Goal: Task Accomplishment & Management: Complete application form

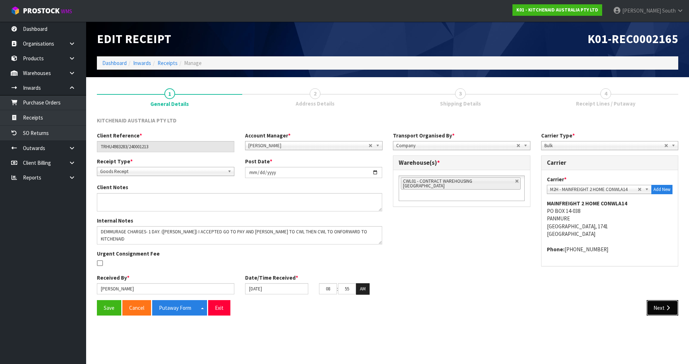
click at [653, 304] on button "Next" at bounding box center [663, 307] width 32 height 15
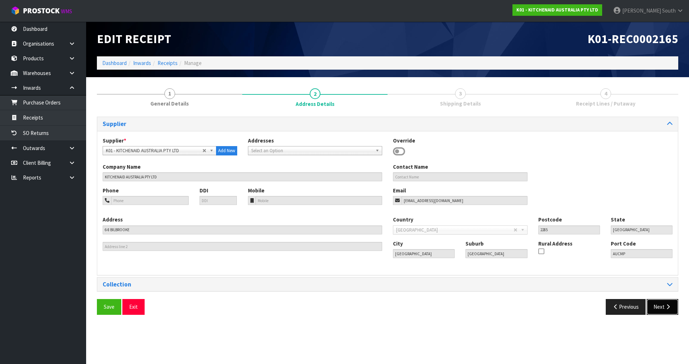
click at [647, 305] on button "Next" at bounding box center [663, 306] width 32 height 15
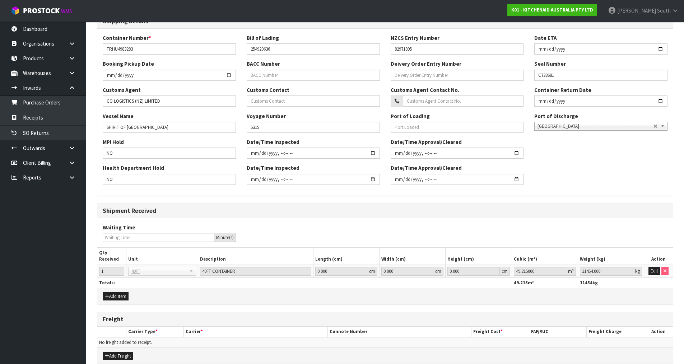
scroll to position [196, 0]
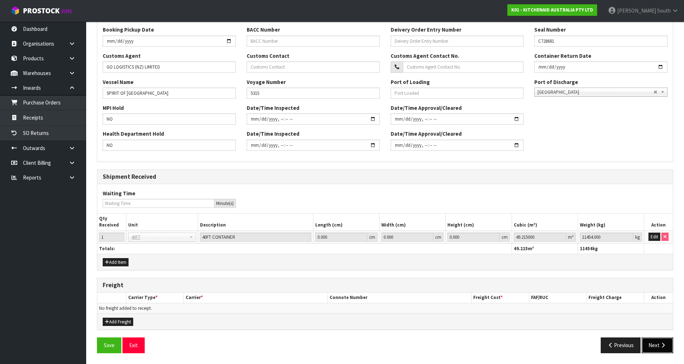
click at [658, 341] on button "Next" at bounding box center [657, 344] width 32 height 15
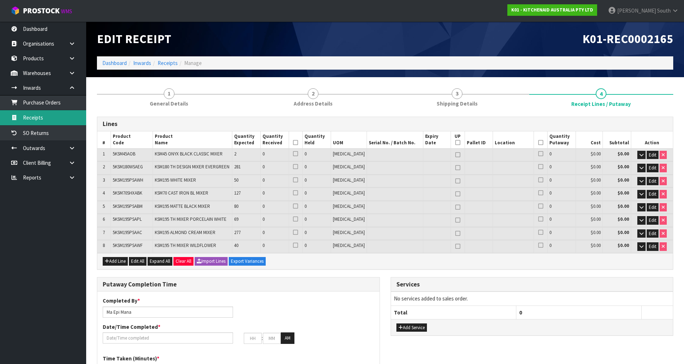
click at [58, 124] on link "Receipts" at bounding box center [43, 117] width 86 height 15
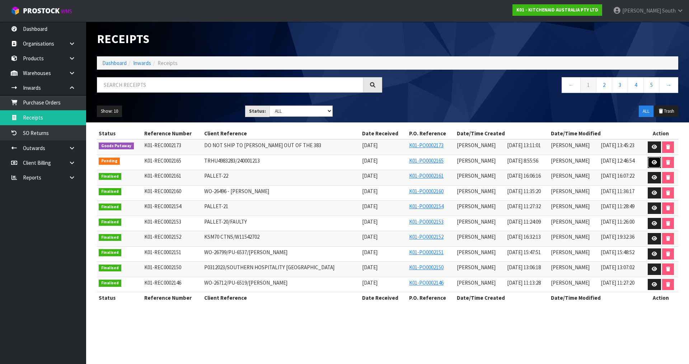
click at [649, 162] on link at bounding box center [654, 162] width 13 height 11
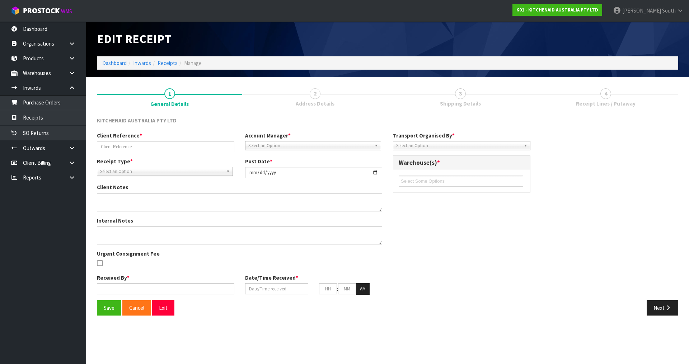
type input "TRHU4983283/240001213"
type input "[DATE]"
type textarea "DEMMURAGE CHARGES- 1 DAY. ([PERSON_NAME]) I ACCEPTED GO TO PAY AND [PERSON_NAME…"
type input "[PERSON_NAME]"
type input "[DATE]"
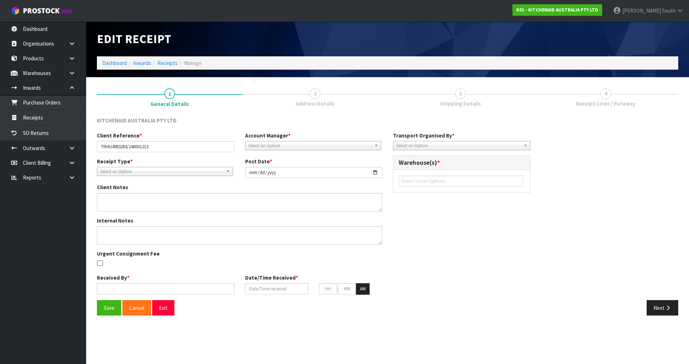
type input "08"
type input "55"
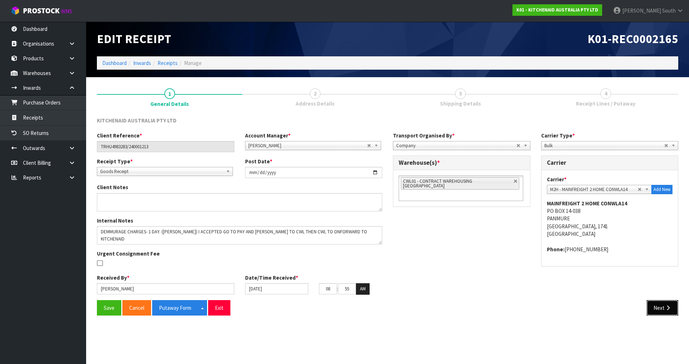
click at [665, 304] on button "Next" at bounding box center [663, 307] width 32 height 15
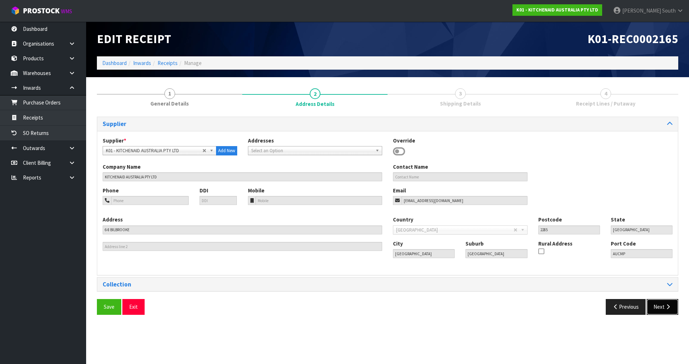
click at [662, 309] on button "Next" at bounding box center [663, 306] width 32 height 15
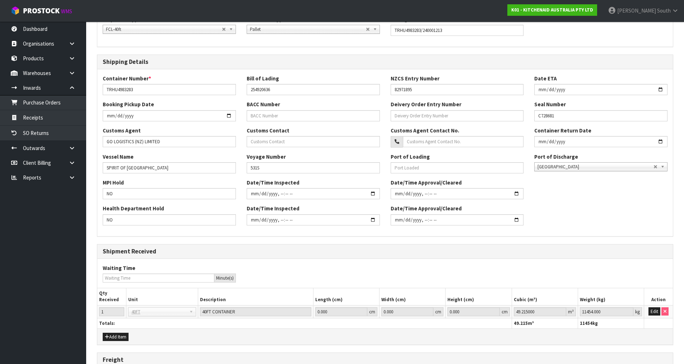
scroll to position [196, 0]
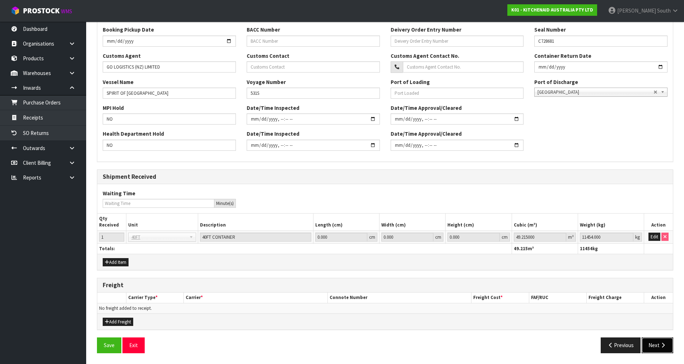
click at [663, 340] on button "Next" at bounding box center [657, 344] width 32 height 15
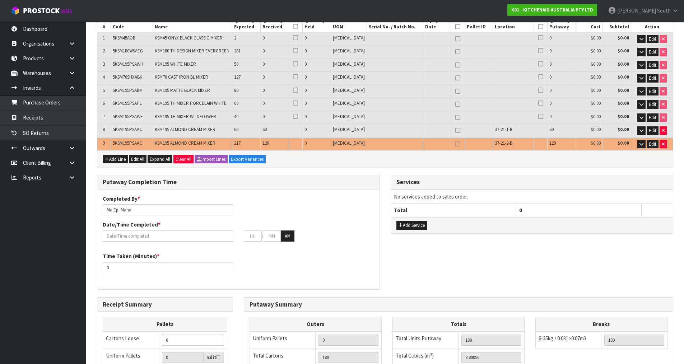
scroll to position [144, 0]
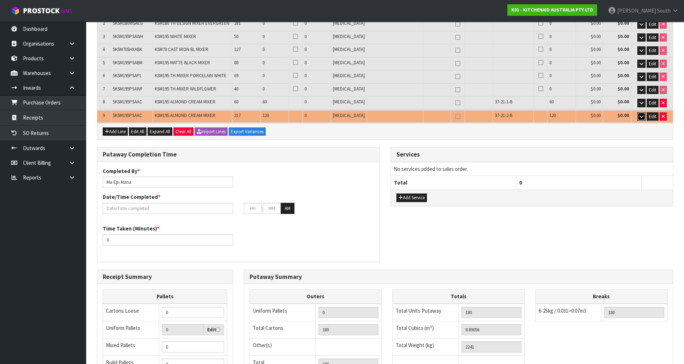
click at [638, 118] on button "button" at bounding box center [641, 116] width 8 height 9
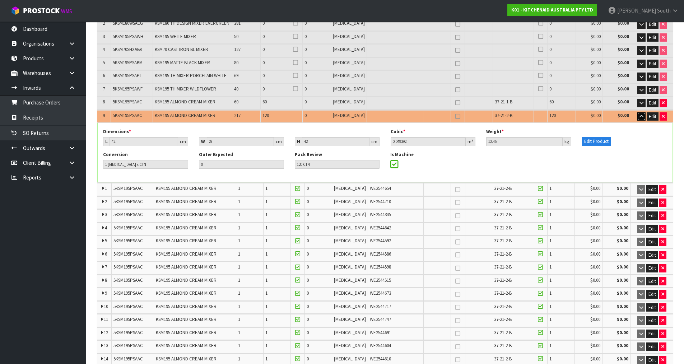
click at [639, 116] on icon "button" at bounding box center [641, 116] width 4 height 5
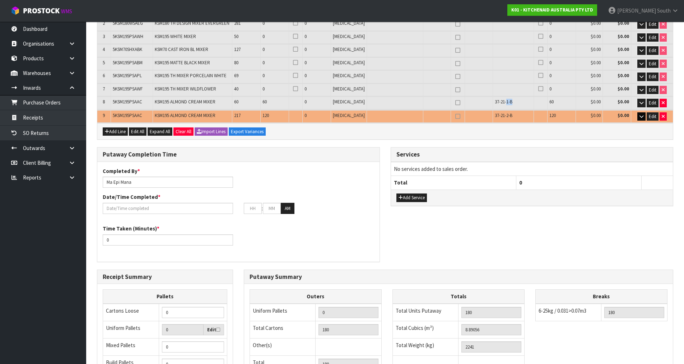
drag, startPoint x: 500, startPoint y: 103, endPoint x: 506, endPoint y: 103, distance: 6.5
click at [506, 103] on span "37-21-1-B" at bounding box center [503, 102] width 18 height 6
click at [516, 102] on td "37-21-1-B" at bounding box center [513, 103] width 41 height 13
click at [638, 102] on button "button" at bounding box center [641, 103] width 8 height 9
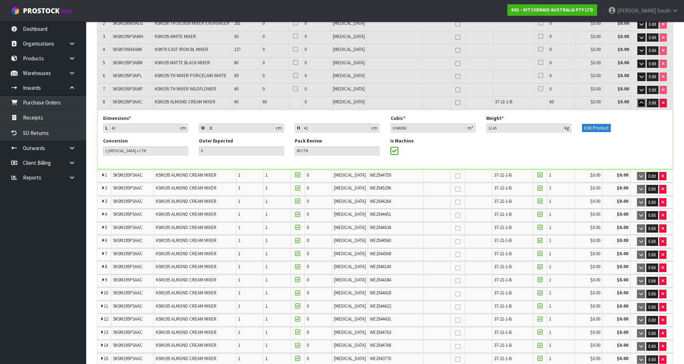
click at [639, 102] on icon "button" at bounding box center [641, 102] width 4 height 5
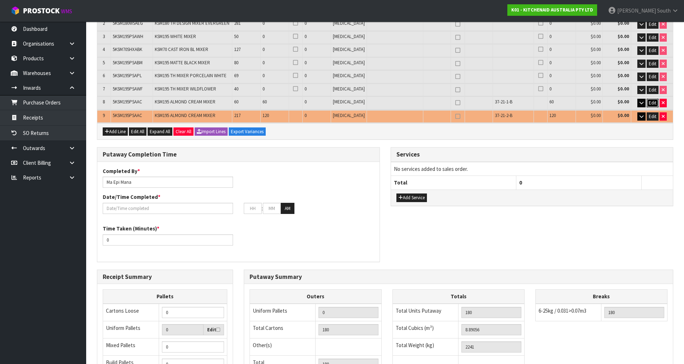
click at [649, 100] on span "Edit" at bounding box center [652, 103] width 8 height 6
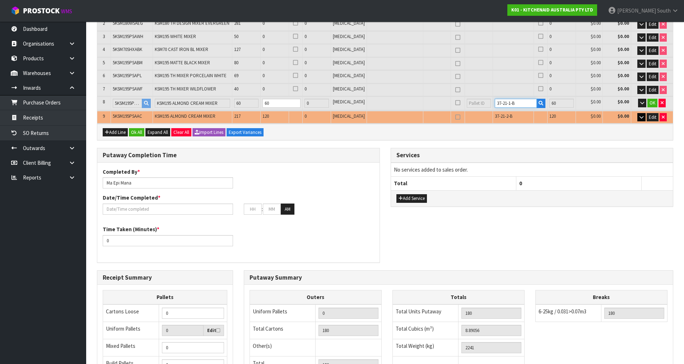
click at [505, 103] on input "37-21-1-B" at bounding box center [515, 103] width 42 height 9
type input "37-21-2-B"
click at [655, 105] on button "OK" at bounding box center [652, 103] width 10 height 9
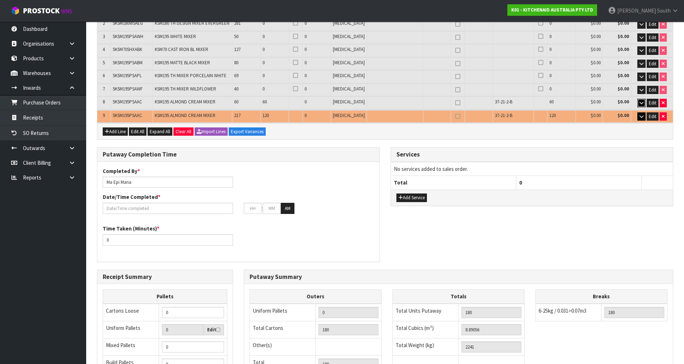
click at [642, 102] on icon "button" at bounding box center [641, 102] width 4 height 5
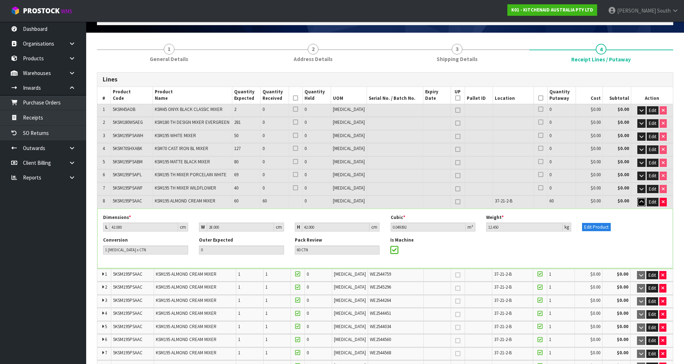
scroll to position [36, 0]
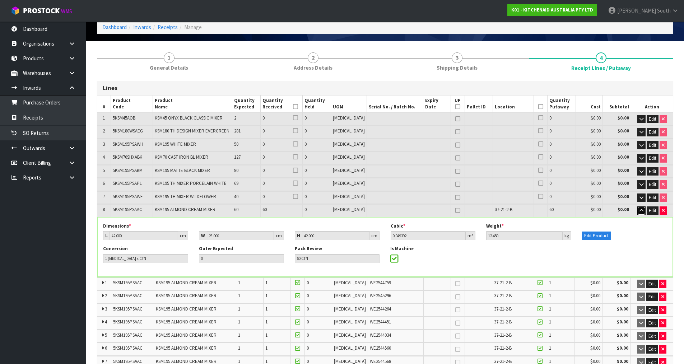
click at [641, 213] on button "button" at bounding box center [641, 210] width 8 height 9
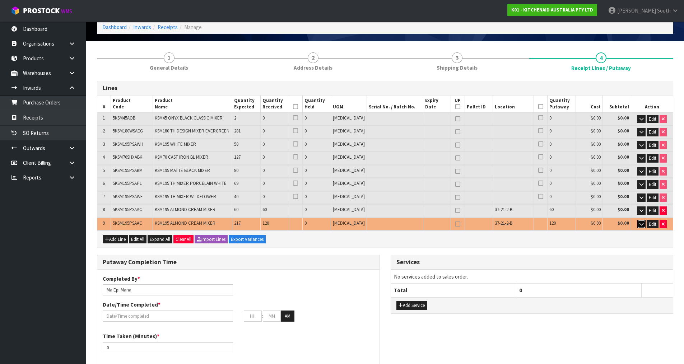
click at [639, 221] on button "button" at bounding box center [641, 224] width 8 height 9
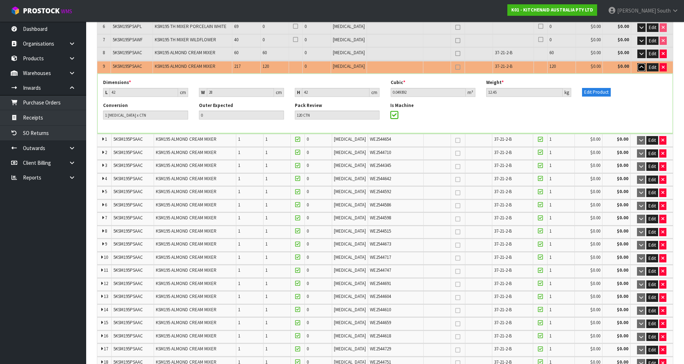
scroll to position [108, 0]
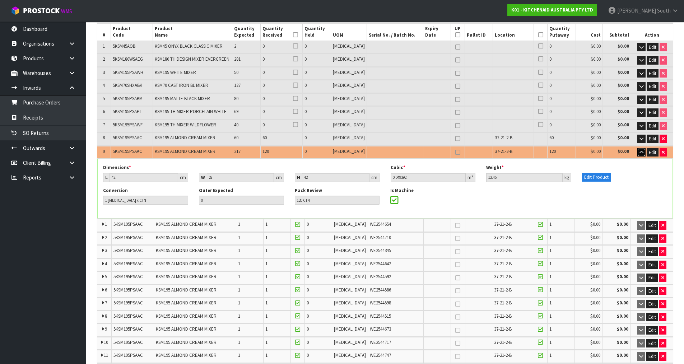
click at [638, 154] on button "button" at bounding box center [641, 152] width 8 height 9
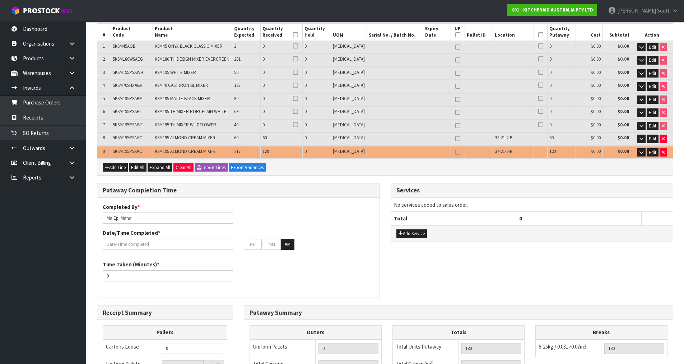
click at [558, 203] on td "No services added to sales order." at bounding box center [532, 205] width 282 height 14
click at [510, 267] on div "Putaway Completion Time Completed By * [PERSON_NAME] Date/Time Completed * : : …" at bounding box center [385, 244] width 587 height 122
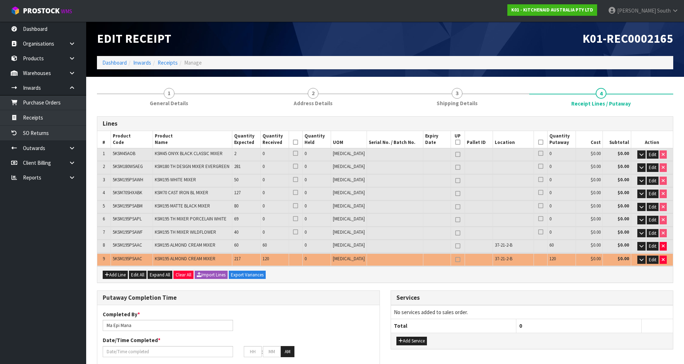
scroll to position [0, 0]
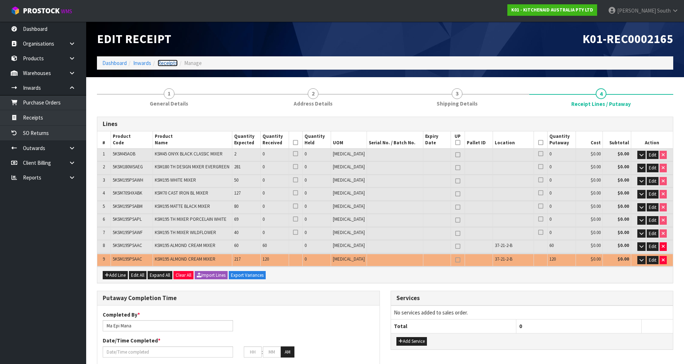
click at [163, 64] on link "Receipts" at bounding box center [168, 63] width 20 height 7
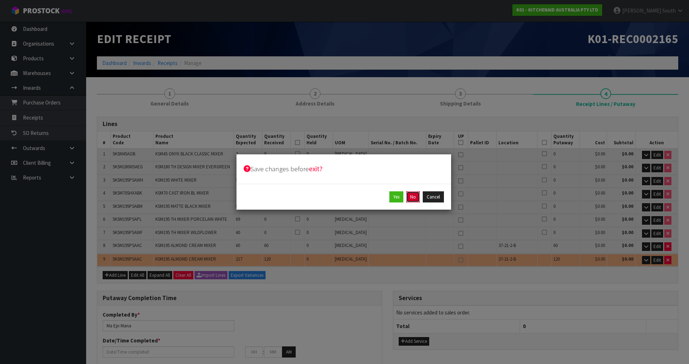
click at [418, 197] on button "No" at bounding box center [413, 196] width 14 height 11
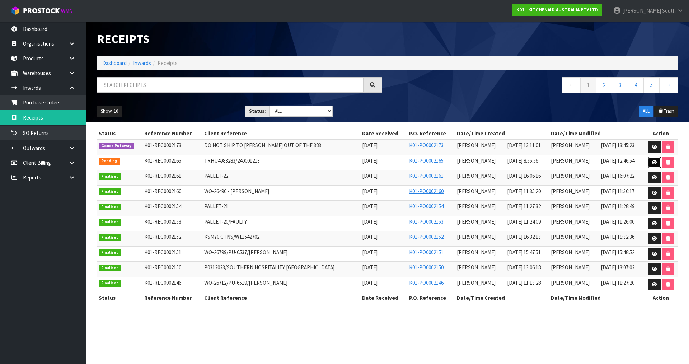
click at [654, 159] on link at bounding box center [654, 162] width 13 height 11
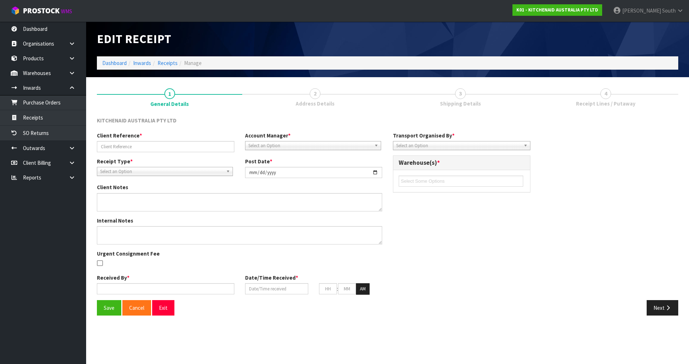
type input "TRHU4983283/240001213"
type input "[DATE]"
type textarea "DEMMURAGE CHARGES- 1 DAY. ([PERSON_NAME]) I ACCEPTED GO TO PAY AND [PERSON_NAME…"
type input "[PERSON_NAME]"
type input "[DATE]"
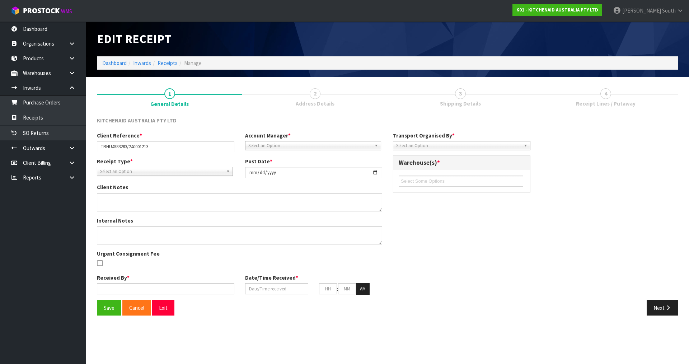
type input "08"
type input "55"
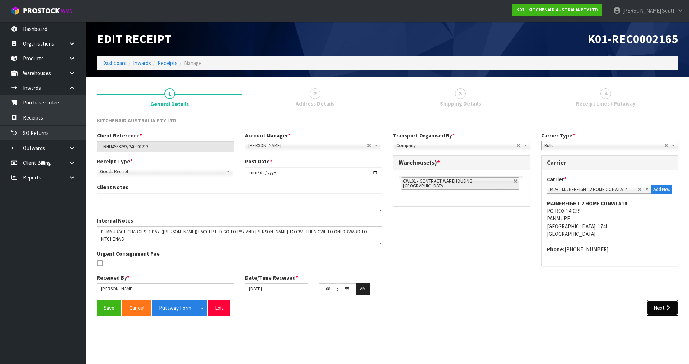
click at [663, 307] on button "Next" at bounding box center [663, 307] width 32 height 15
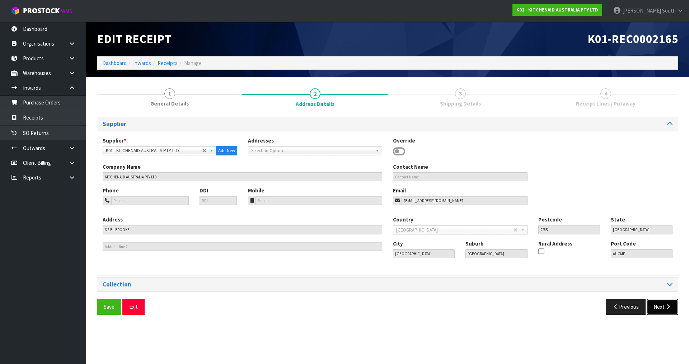
click at [666, 304] on icon "button" at bounding box center [668, 306] width 7 height 5
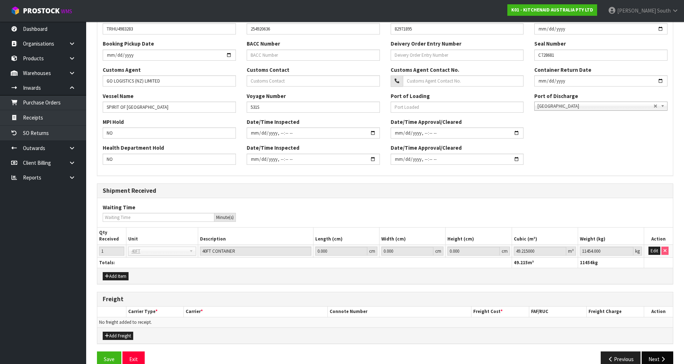
scroll to position [196, 0]
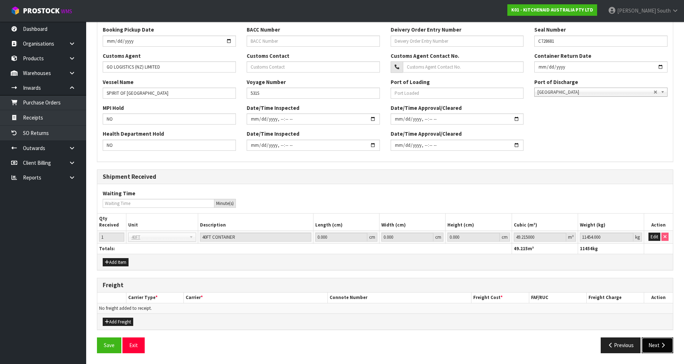
click at [660, 348] on button "Next" at bounding box center [657, 344] width 32 height 15
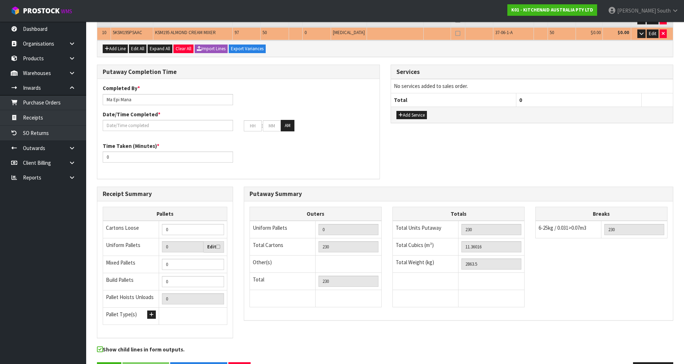
scroll to position [264, 0]
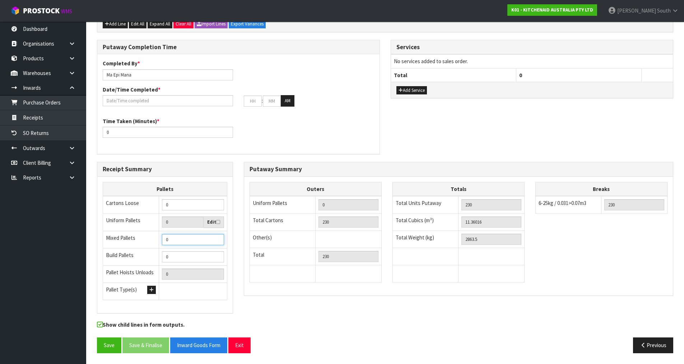
click at [189, 238] on input "0" at bounding box center [193, 239] width 62 height 11
type input "2"
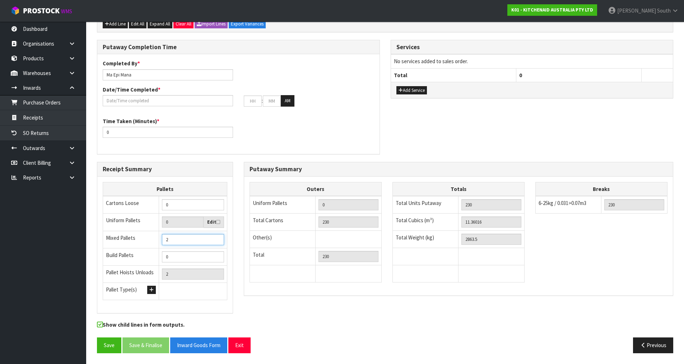
type input "28"
click at [107, 345] on button "Save" at bounding box center [109, 344] width 24 height 15
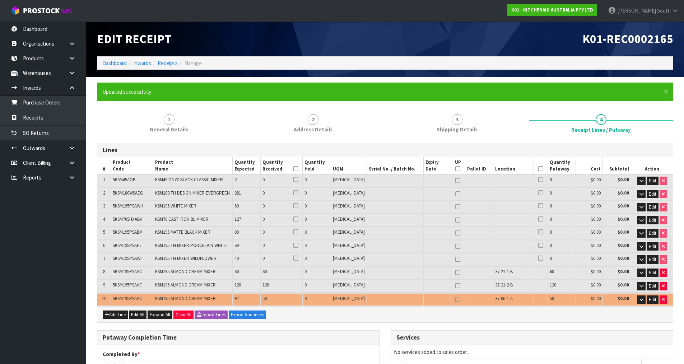
scroll to position [290, 0]
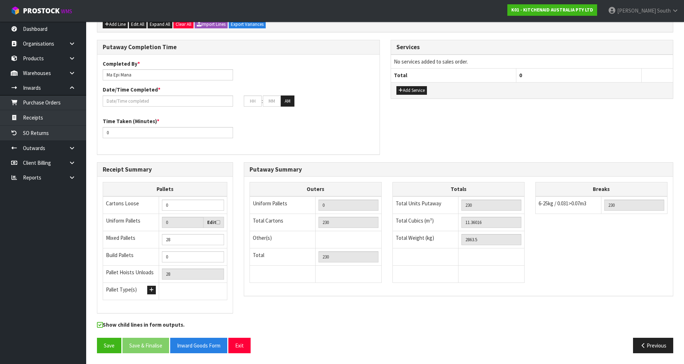
click at [248, 333] on div "Show child lines in form outputs." at bounding box center [385, 329] width 587 height 17
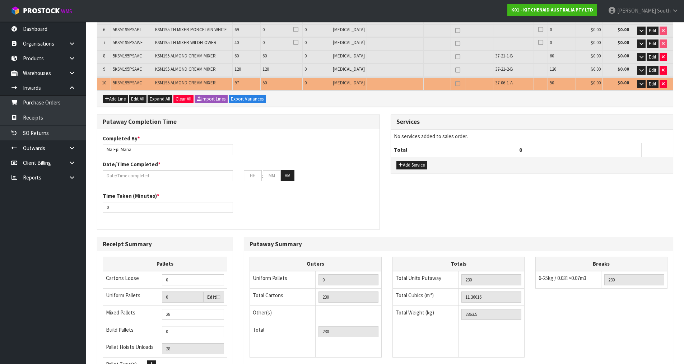
scroll to position [147, 0]
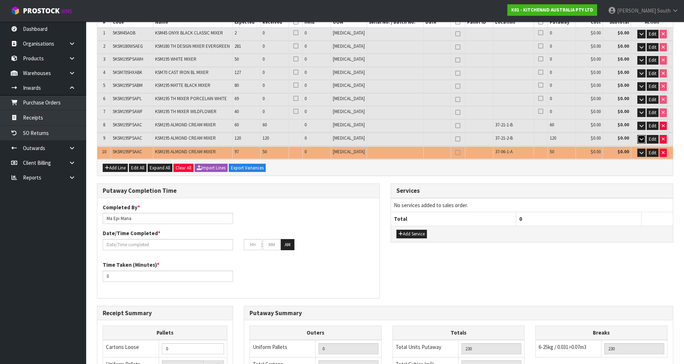
click at [641, 137] on icon "button" at bounding box center [641, 139] width 4 height 5
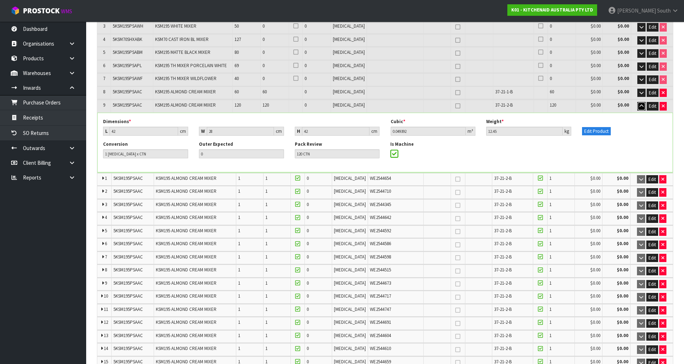
scroll to position [111, 0]
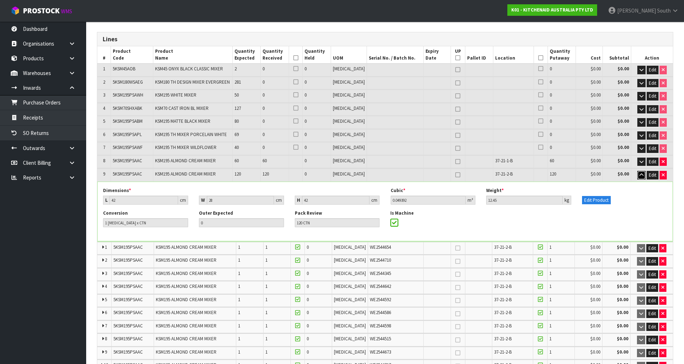
click at [639, 173] on icon "button" at bounding box center [641, 175] width 4 height 5
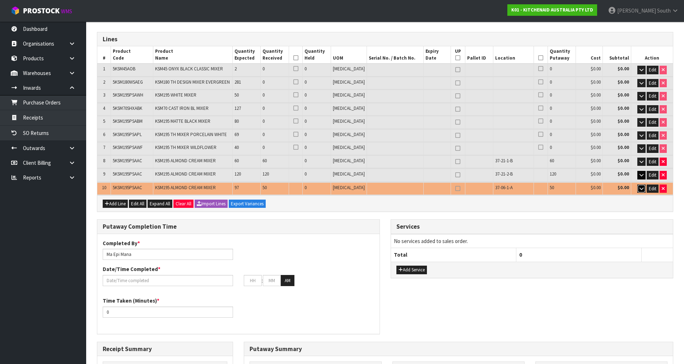
click at [640, 188] on icon "button" at bounding box center [641, 188] width 4 height 5
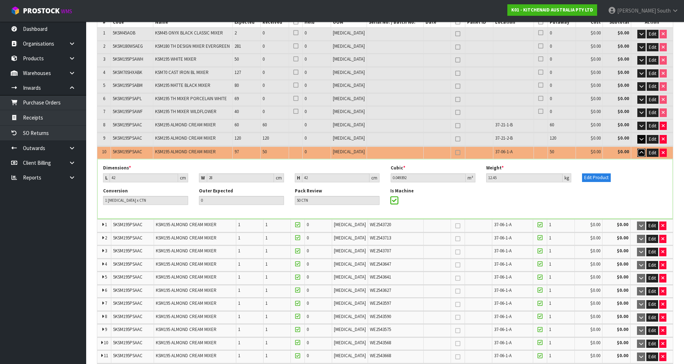
scroll to position [3, 0]
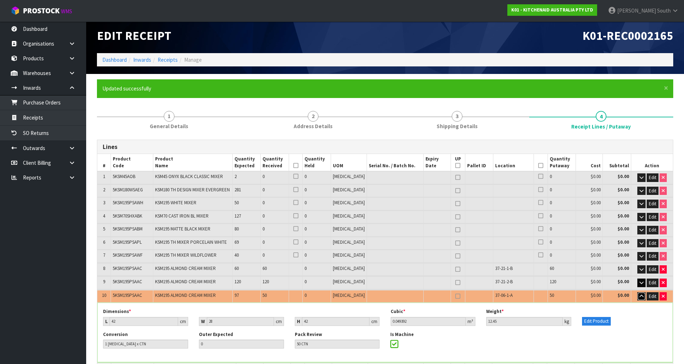
click at [641, 296] on icon "button" at bounding box center [641, 296] width 4 height 5
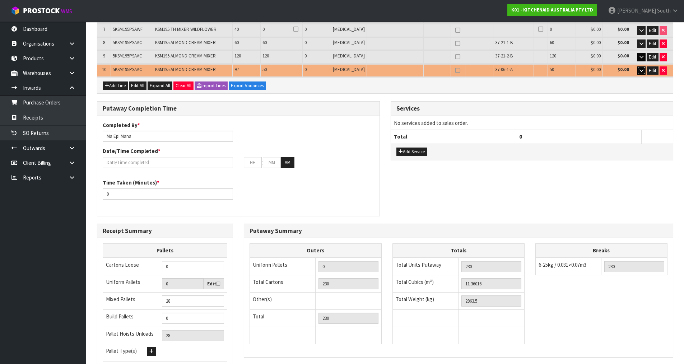
scroll to position [290, 0]
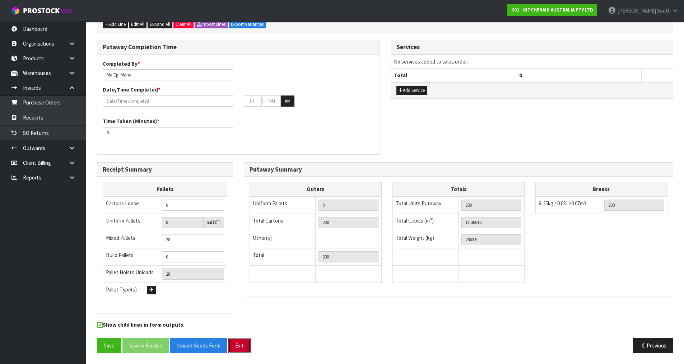
click at [244, 348] on button "Exit" at bounding box center [239, 345] width 22 height 15
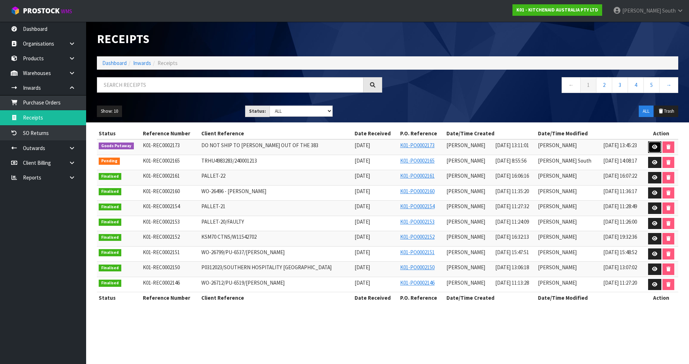
click at [651, 150] on link at bounding box center [654, 146] width 13 height 11
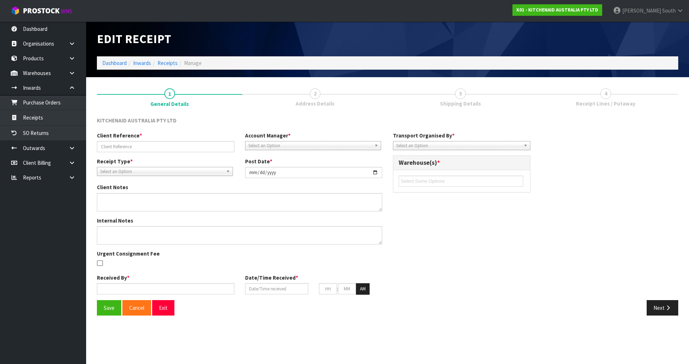
type input "DO NOT SHIP TO [PERSON_NAME] OUT OF THE 383"
type input "[DATE]"
type textarea "FOR OFFICE USE ONLY"
type input "[PERSON_NAME]"
type input "[DATE]"
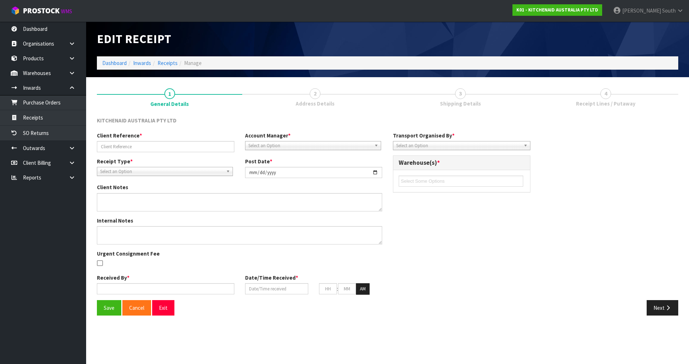
type input "01"
type input "11"
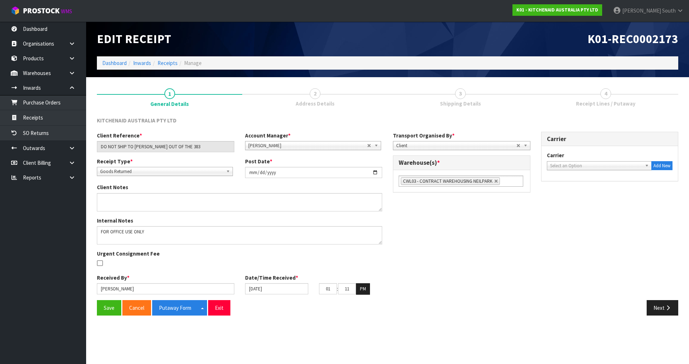
click at [653, 316] on div "Save Cancel Putaway Form Split button! CSV FORMAT Exit Next" at bounding box center [388, 310] width 592 height 21
click at [656, 312] on button "Next" at bounding box center [663, 307] width 32 height 15
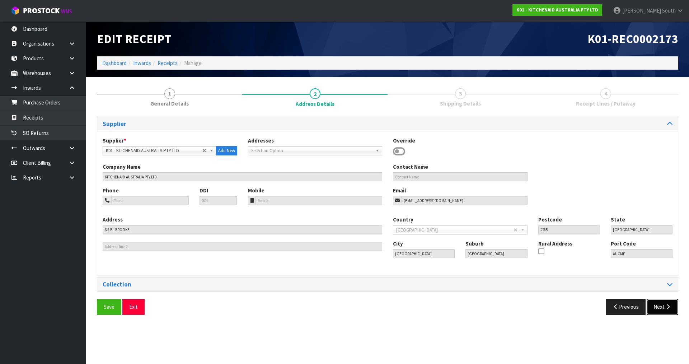
click at [656, 312] on button "Next" at bounding box center [663, 306] width 32 height 15
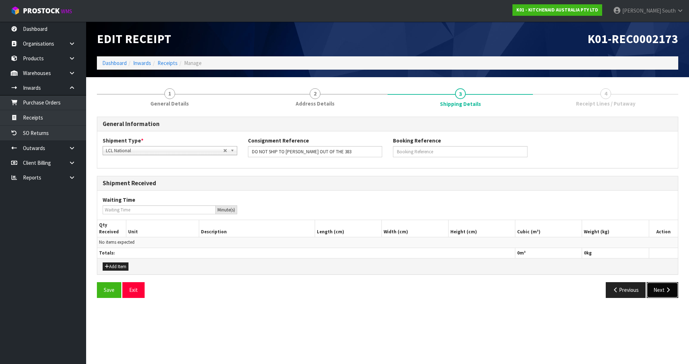
click at [665, 293] on button "Next" at bounding box center [663, 289] width 32 height 15
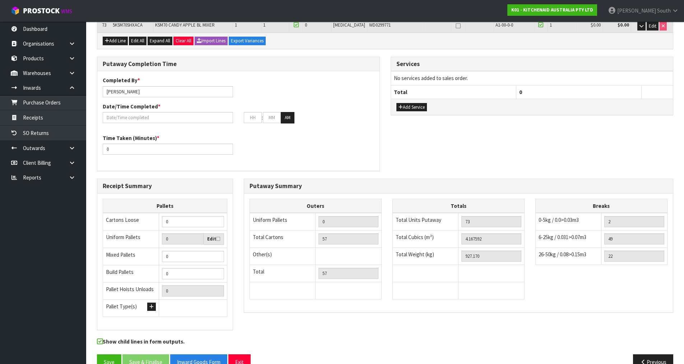
scroll to position [1088, 0]
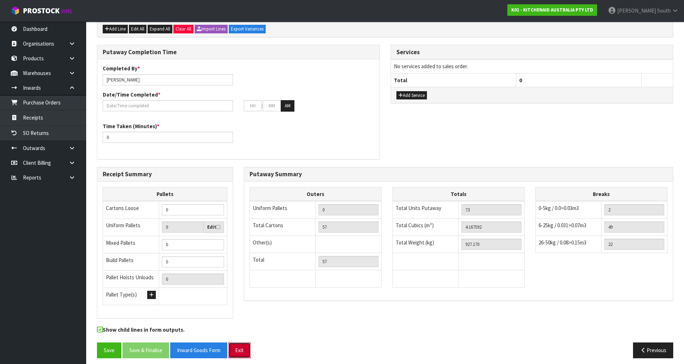
click at [250, 348] on button "Exit" at bounding box center [239, 349] width 22 height 15
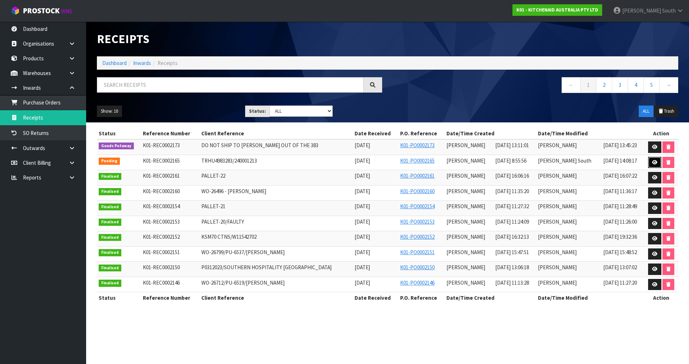
click at [651, 166] on link at bounding box center [654, 162] width 13 height 11
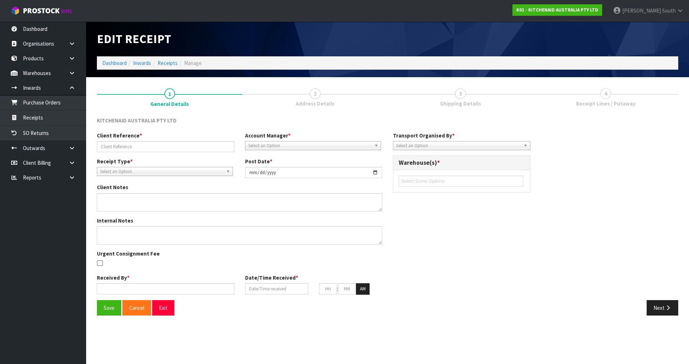
type input "TRHU4983283/240001213"
type input "[DATE]"
type textarea "DEMMURAGE CHARGES- 1 DAY. ([PERSON_NAME]) I ACCEPTED GO TO PAY AND [PERSON_NAME…"
type input "[PERSON_NAME]"
type input "[DATE]"
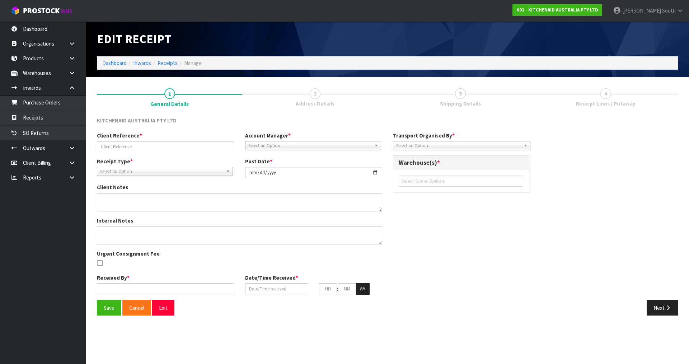
type input "08"
type input "55"
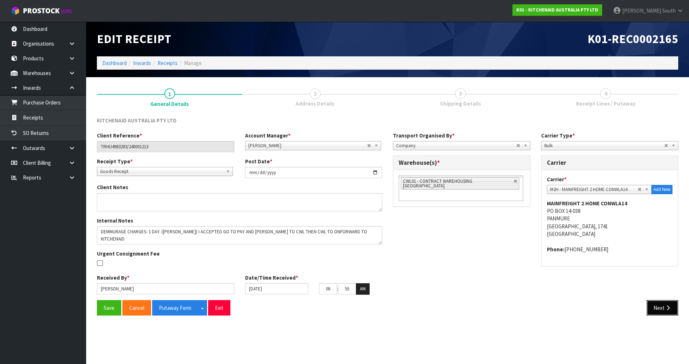
click at [656, 304] on button "Next" at bounding box center [663, 307] width 32 height 15
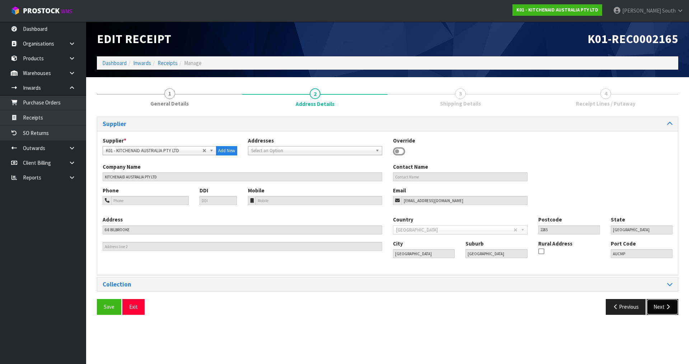
click at [658, 305] on button "Next" at bounding box center [663, 306] width 32 height 15
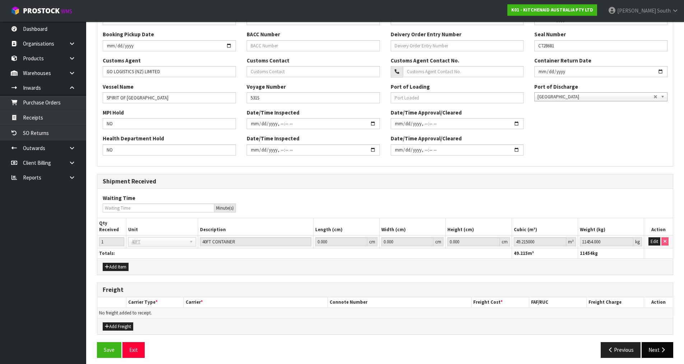
scroll to position [196, 0]
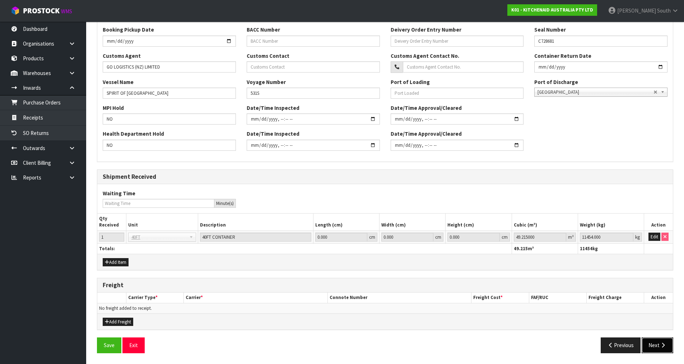
click at [656, 351] on button "Next" at bounding box center [657, 344] width 32 height 15
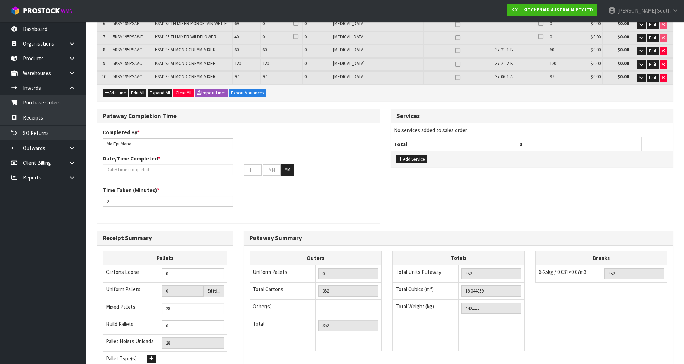
scroll to position [0, 0]
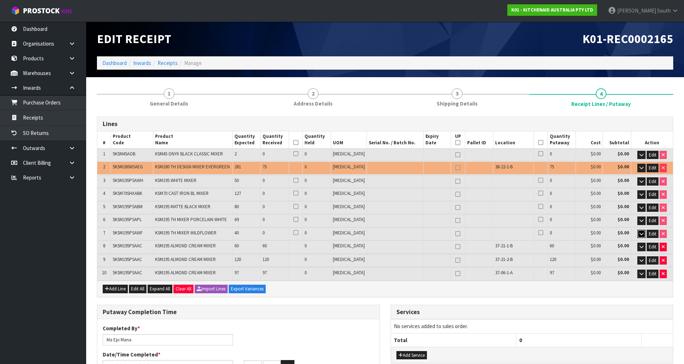
click at [638, 234] on button "button" at bounding box center [641, 234] width 8 height 9
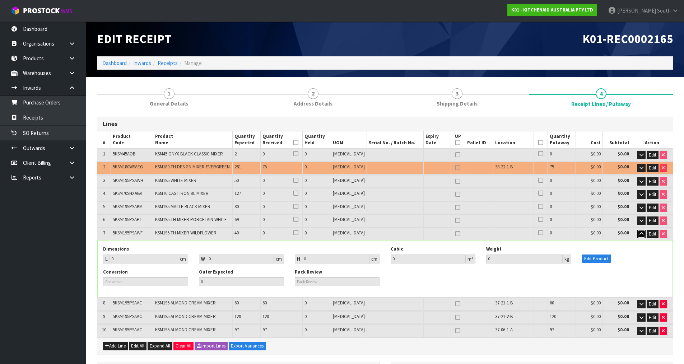
click at [638, 234] on button "button" at bounding box center [641, 234] width 8 height 9
